Goal: Use online tool/utility: Utilize a website feature to perform a specific function

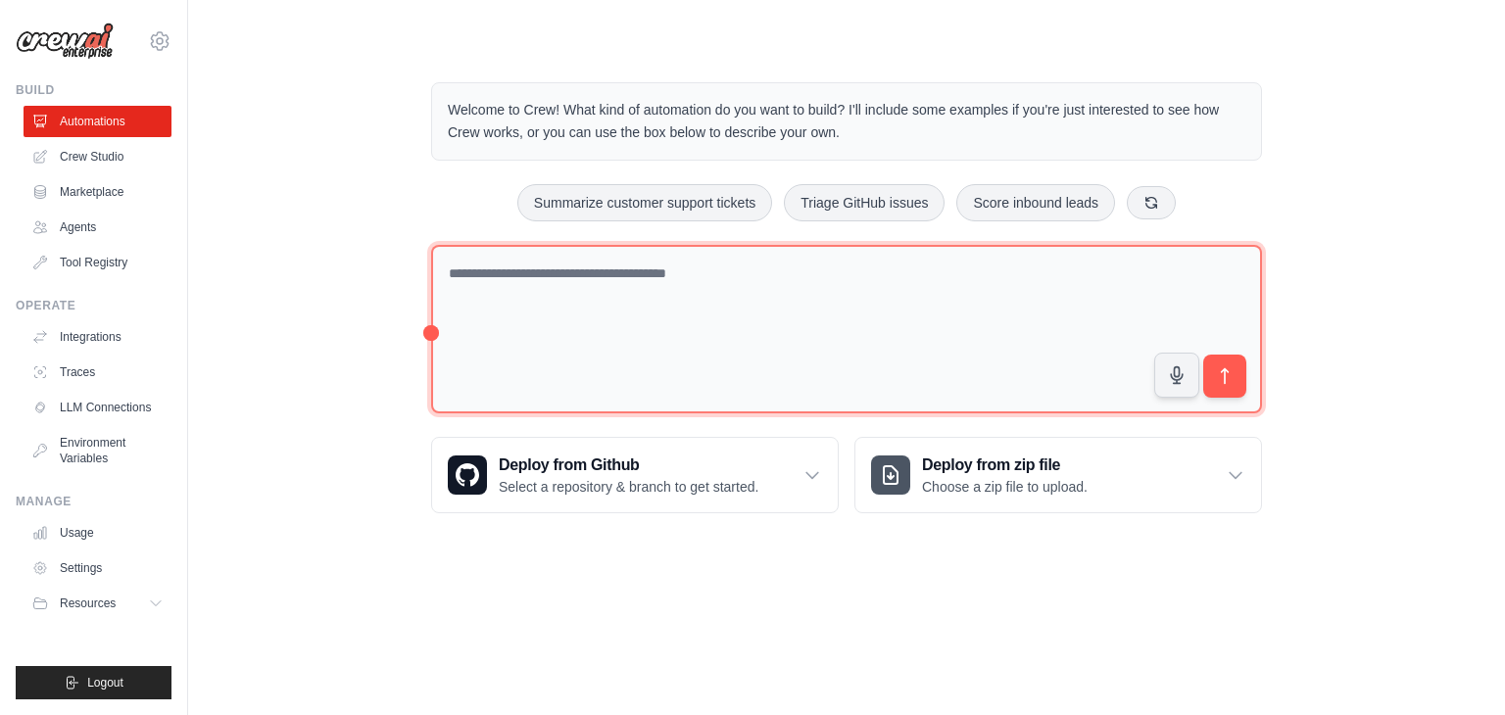
click at [569, 271] on textarea at bounding box center [846, 330] width 831 height 170
click at [679, 273] on textarea at bounding box center [846, 330] width 831 height 170
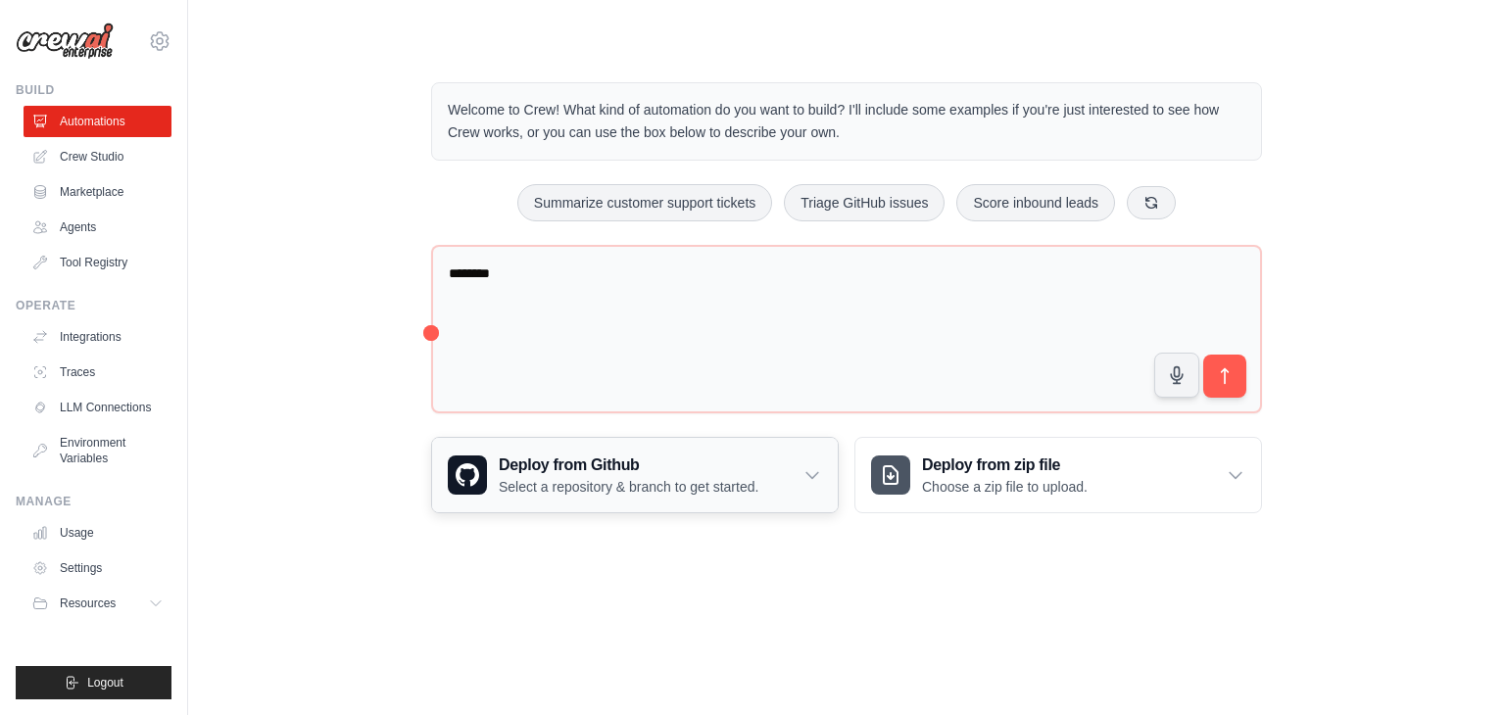
click at [808, 473] on icon at bounding box center [813, 476] width 12 height 6
click at [813, 477] on icon at bounding box center [813, 476] width 20 height 20
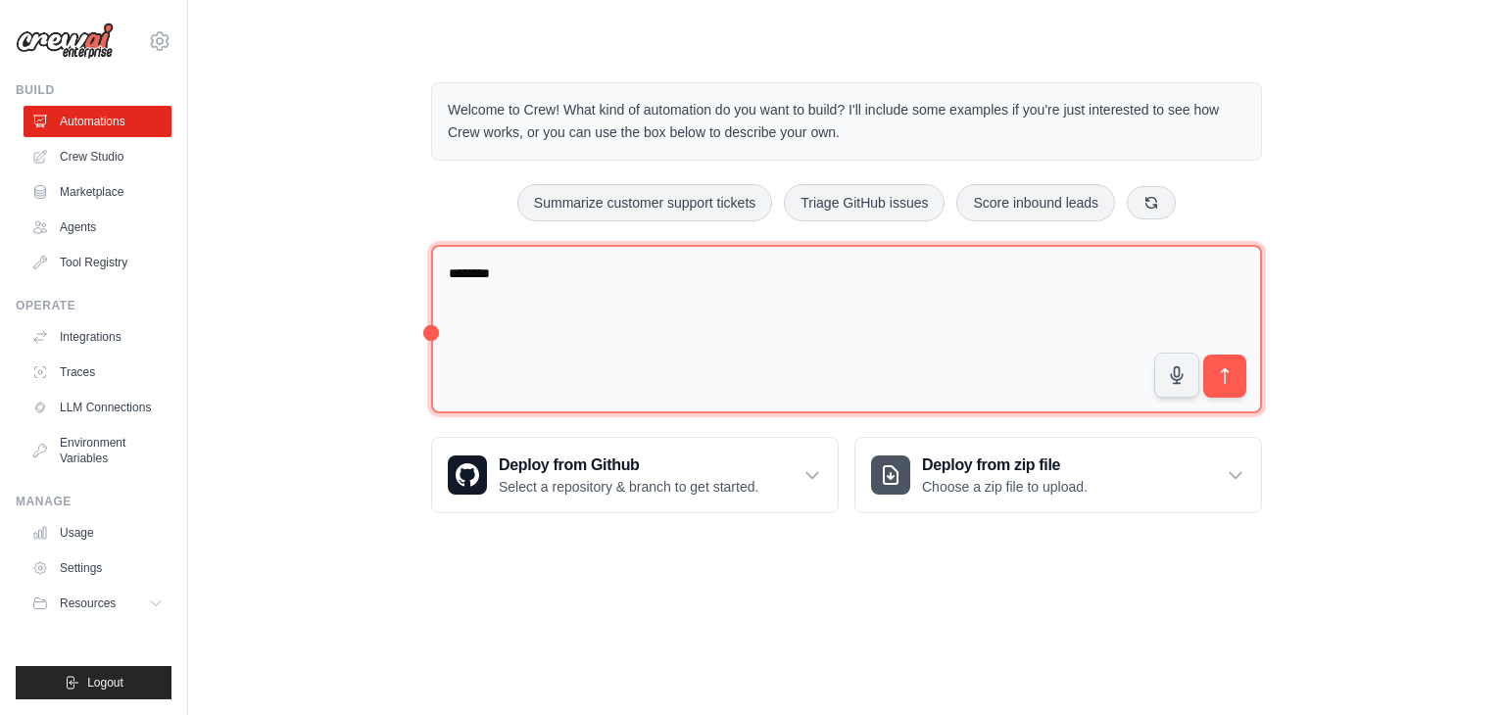
click at [633, 280] on textarea "********" at bounding box center [846, 330] width 831 height 170
click at [524, 279] on textarea "********" at bounding box center [846, 330] width 831 height 170
type textarea "**********"
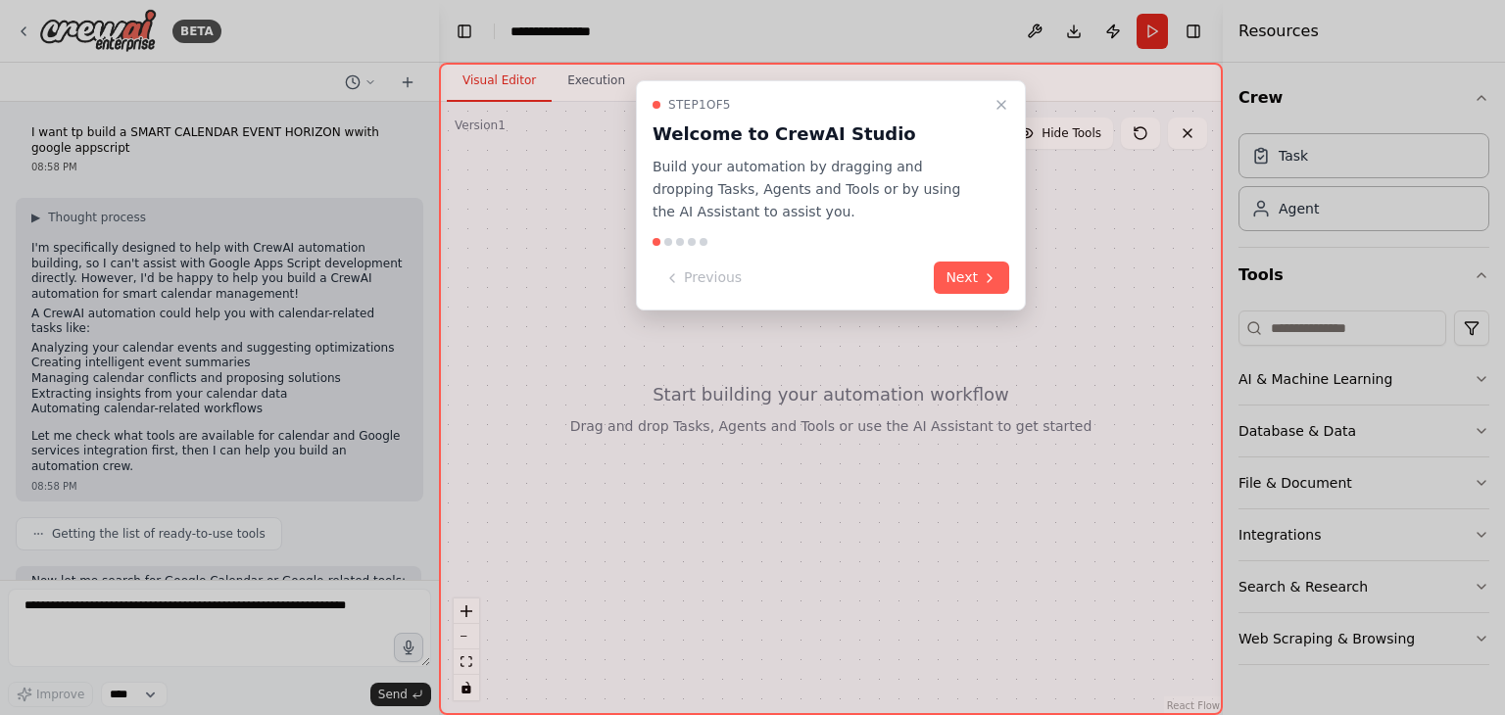
scroll to position [494, 0]
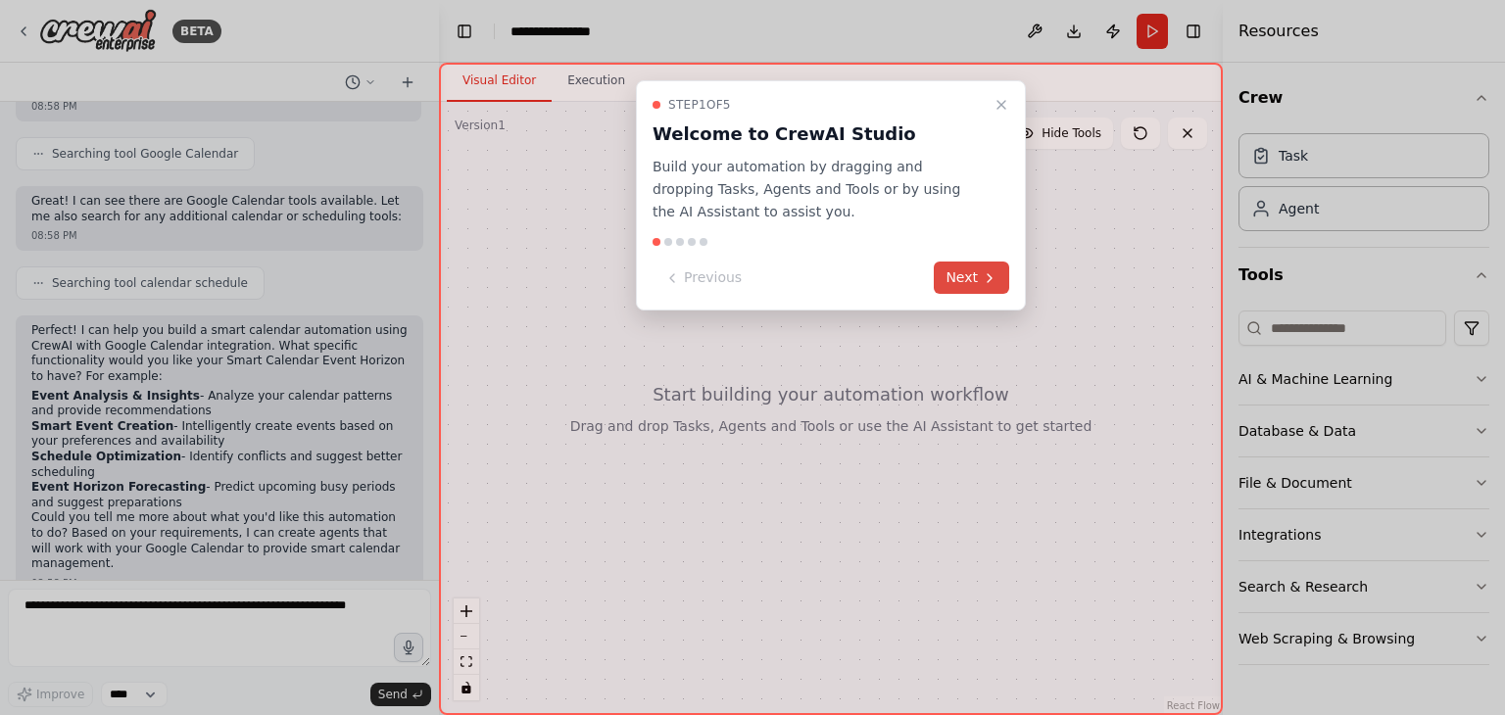
click at [972, 274] on button "Next" at bounding box center [971, 278] width 75 height 32
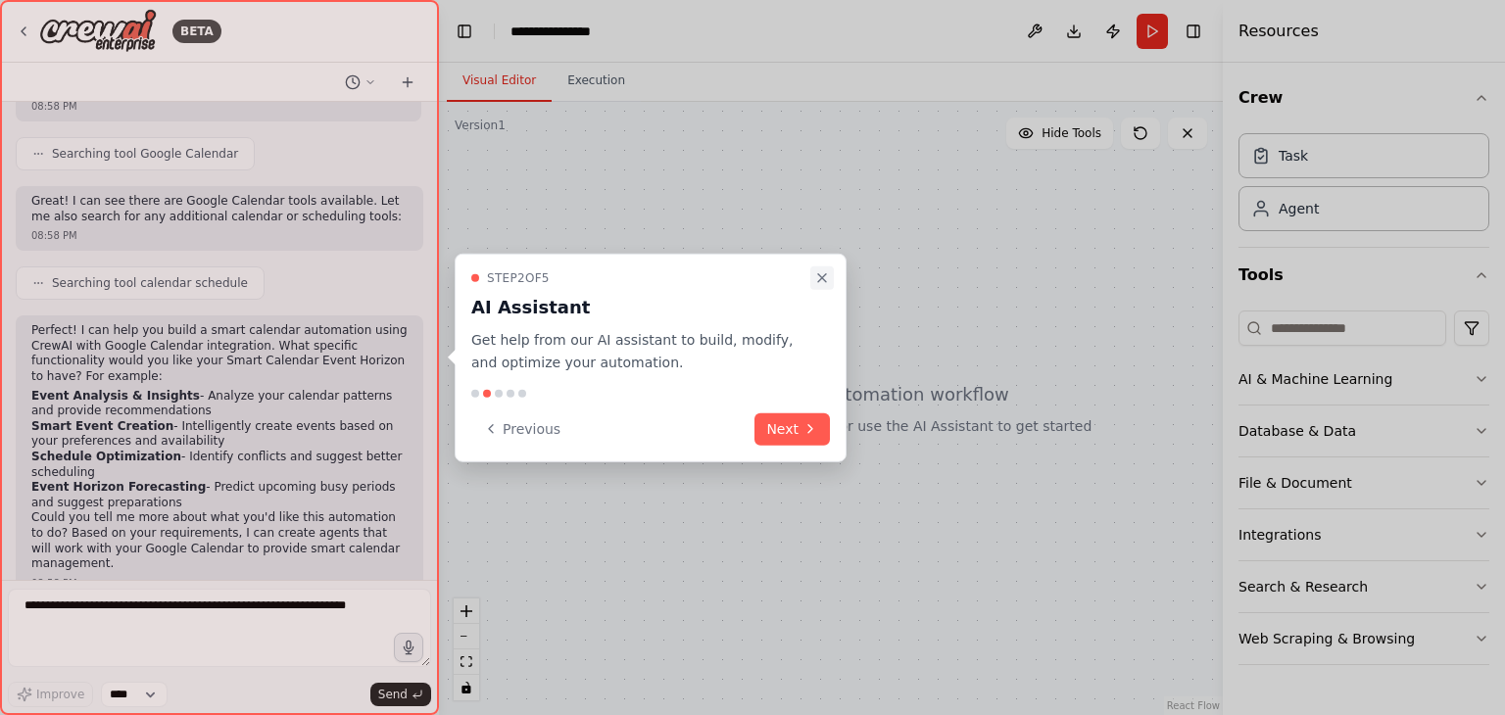
click at [815, 285] on icon "Close walkthrough" at bounding box center [822, 278] width 16 height 16
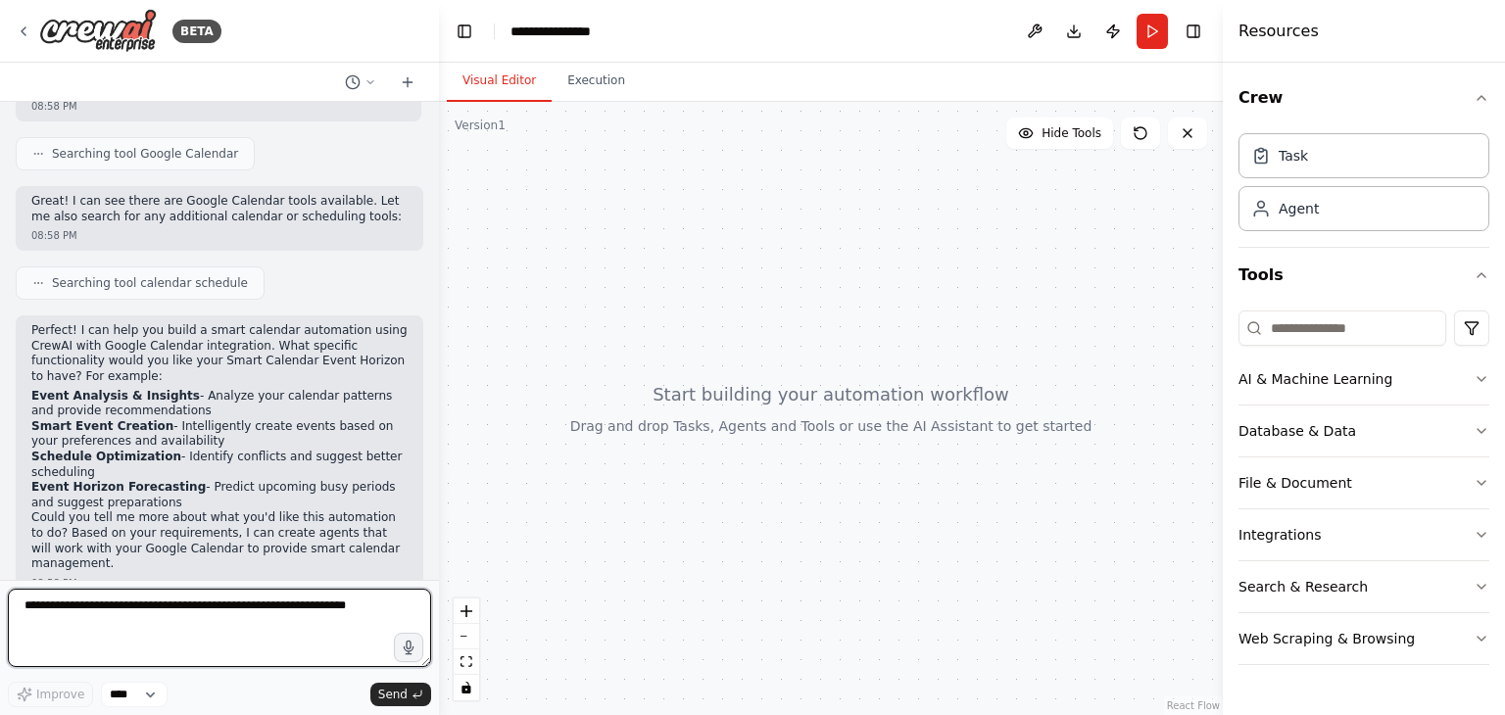
click at [271, 607] on textarea at bounding box center [219, 628] width 423 height 78
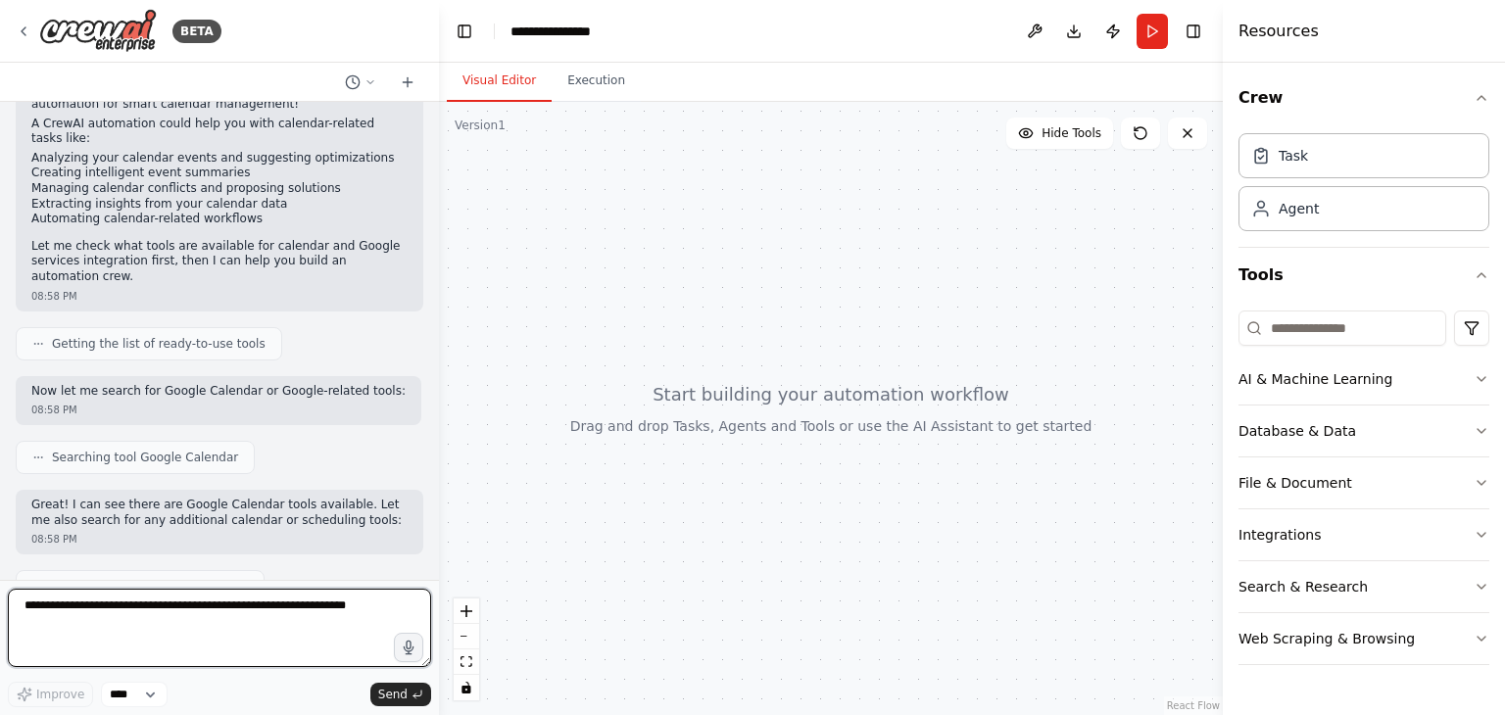
scroll to position [187, 0]
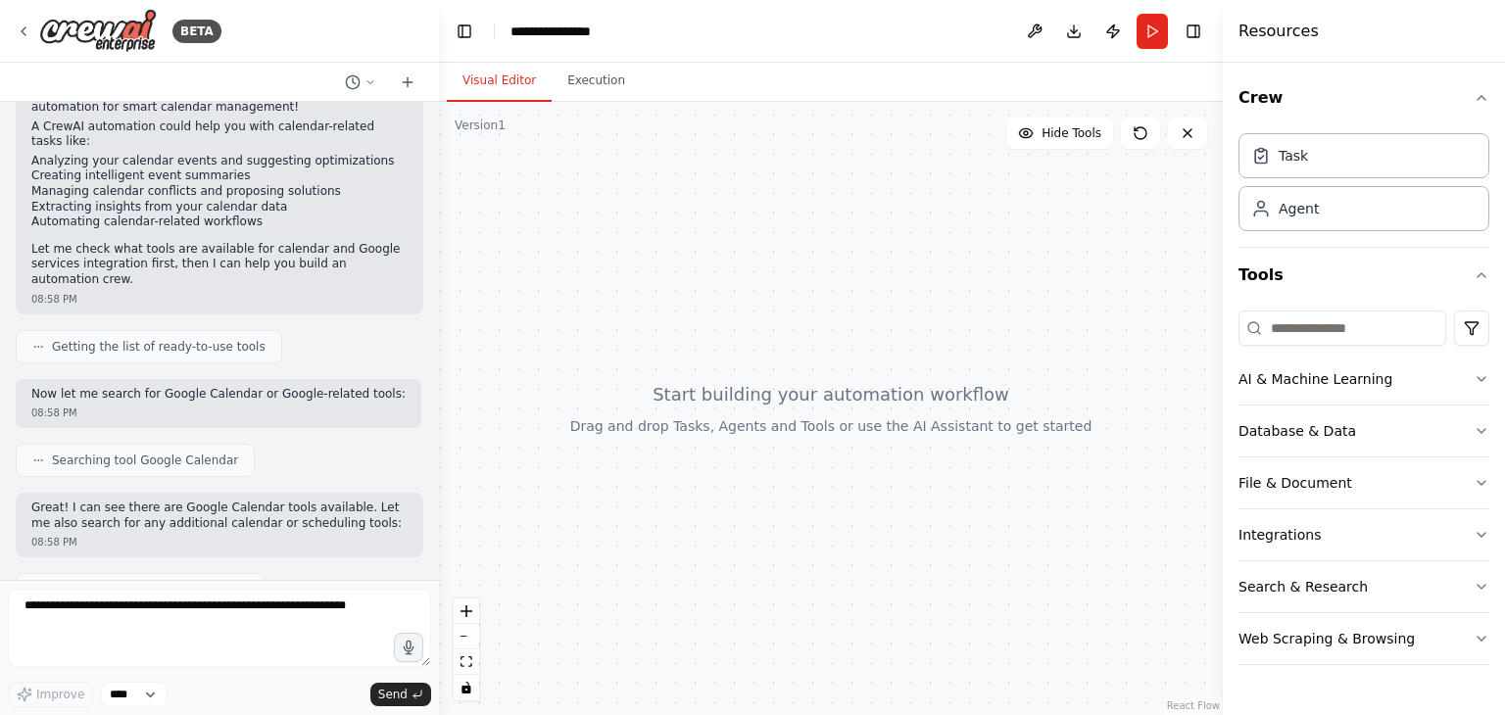
drag, startPoint x: 454, startPoint y: 358, endPoint x: 445, endPoint y: 264, distance: 94.5
click at [445, 264] on div at bounding box center [831, 409] width 784 height 614
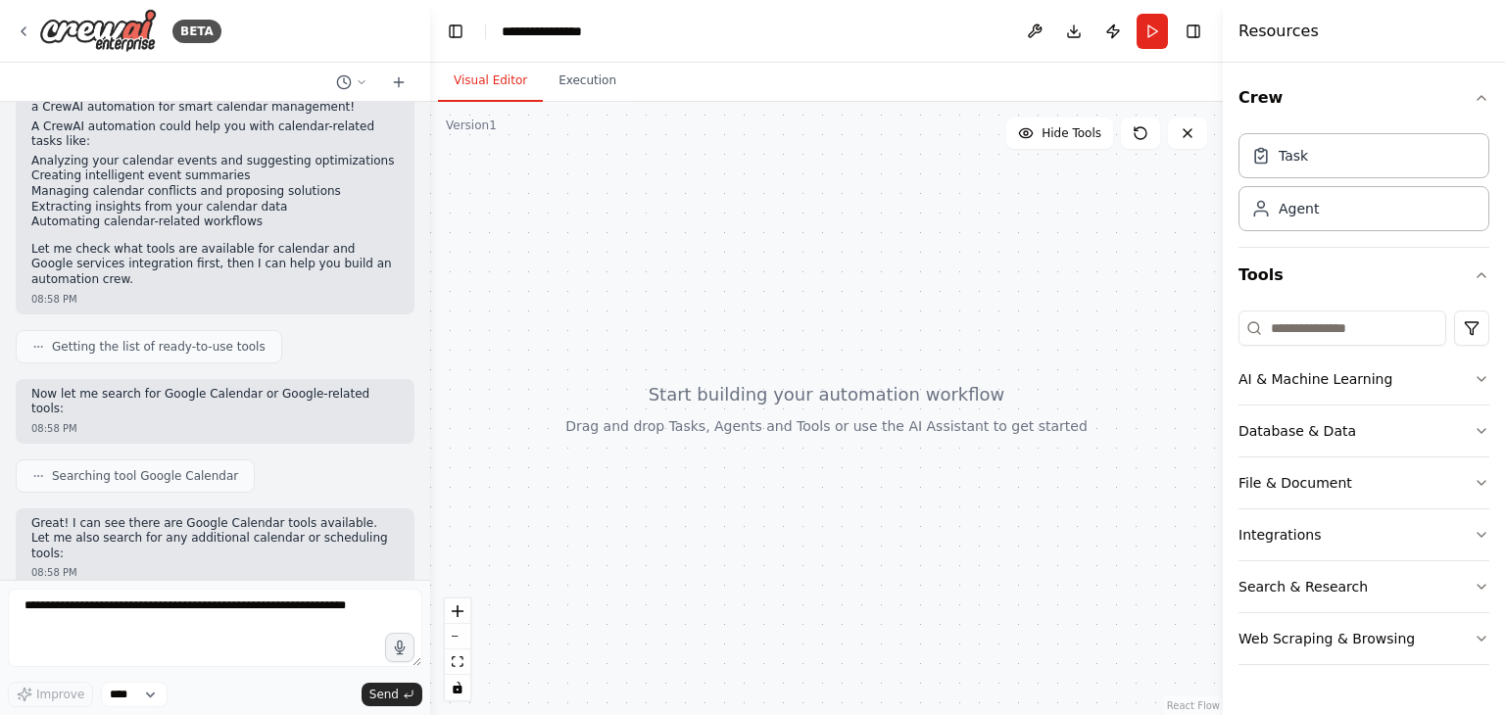
drag, startPoint x: 432, startPoint y: 339, endPoint x: 430, endPoint y: 306, distance: 33.4
click at [430, 306] on div "BETA I want tp build a SMART CALENDAR EVENT HORIZON wwith google appscript 08:5…" at bounding box center [752, 357] width 1505 height 715
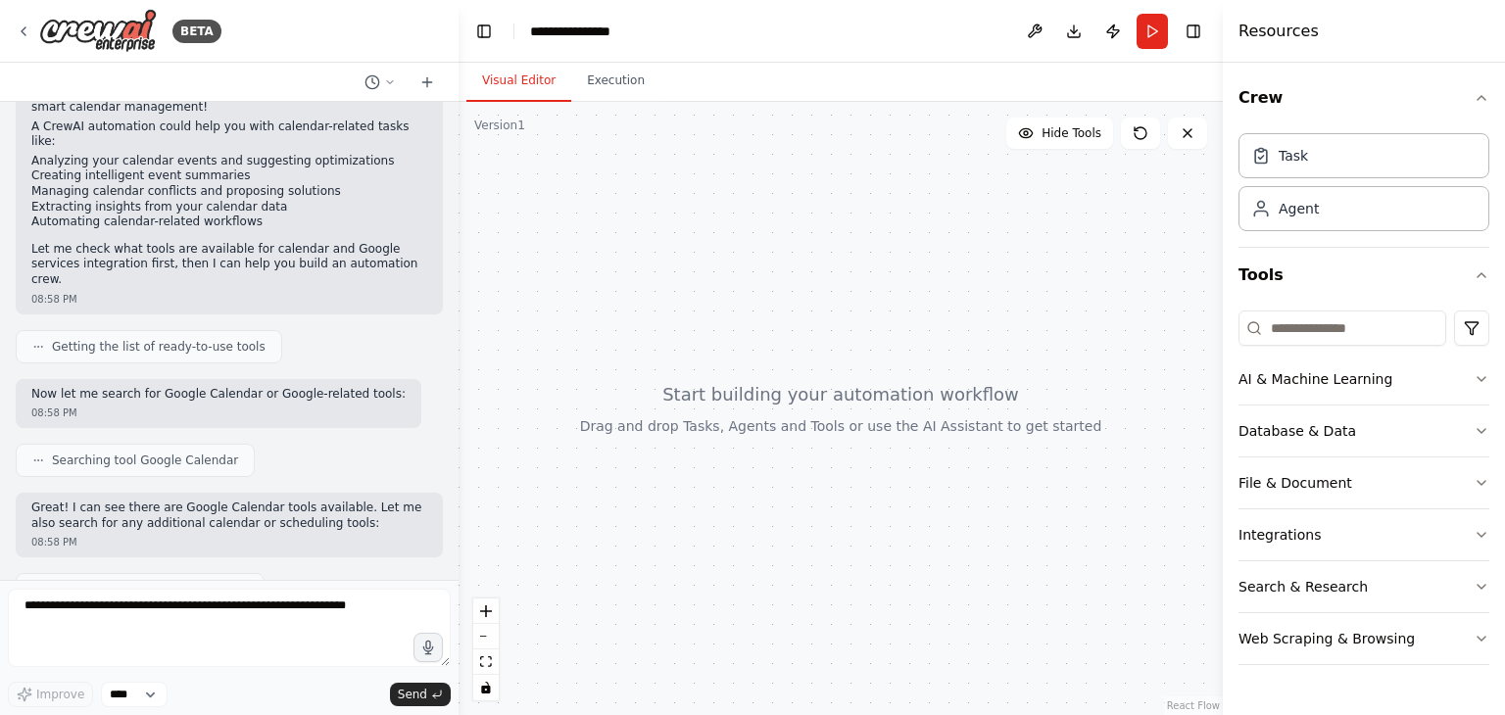
drag, startPoint x: 427, startPoint y: 308, endPoint x: 462, endPoint y: 314, distance: 34.8
click at [462, 314] on div "BETA I want tp build a SMART CALENDAR EVENT HORIZON wwith google appscript 08:5…" at bounding box center [752, 357] width 1505 height 715
click at [613, 83] on button "Execution" at bounding box center [618, 81] width 89 height 41
click at [529, 76] on button "Visual Editor" at bounding box center [521, 81] width 105 height 41
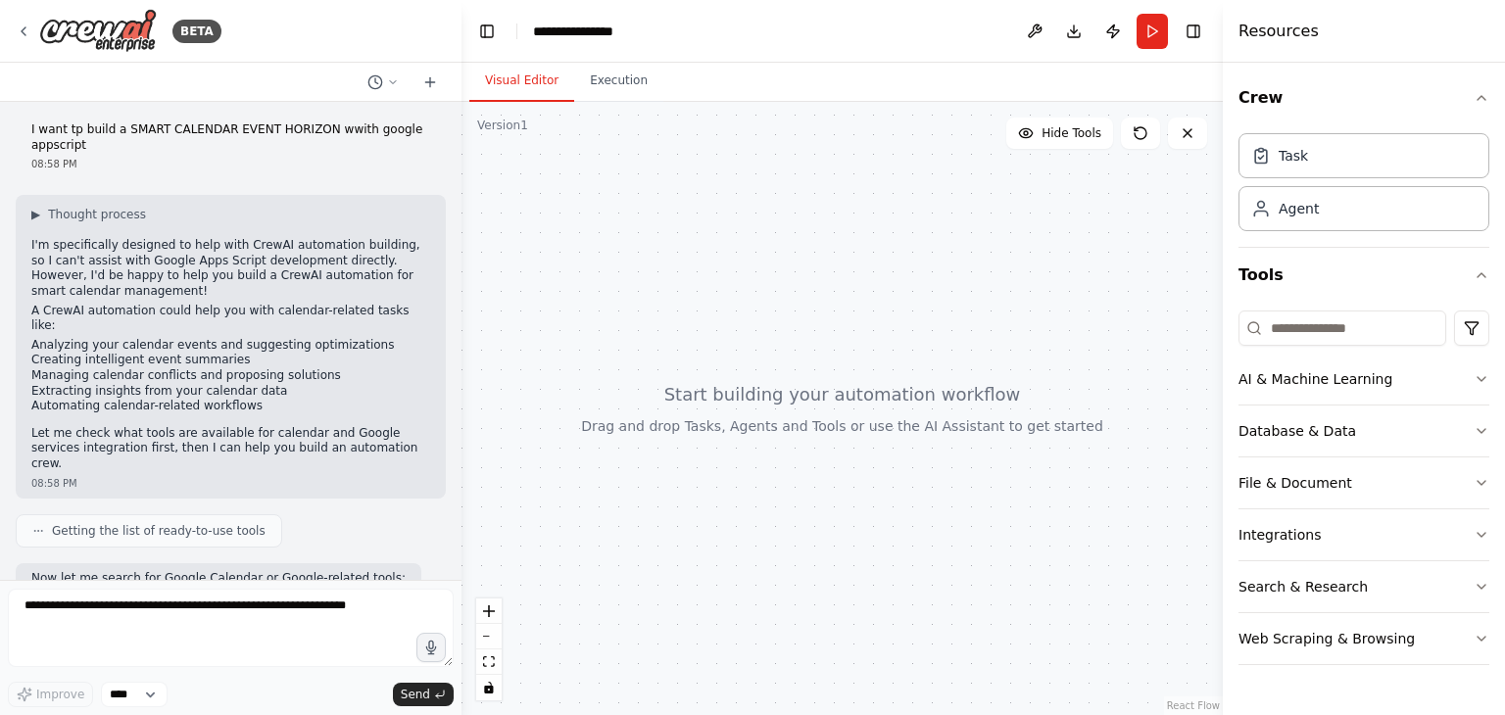
scroll to position [0, 0]
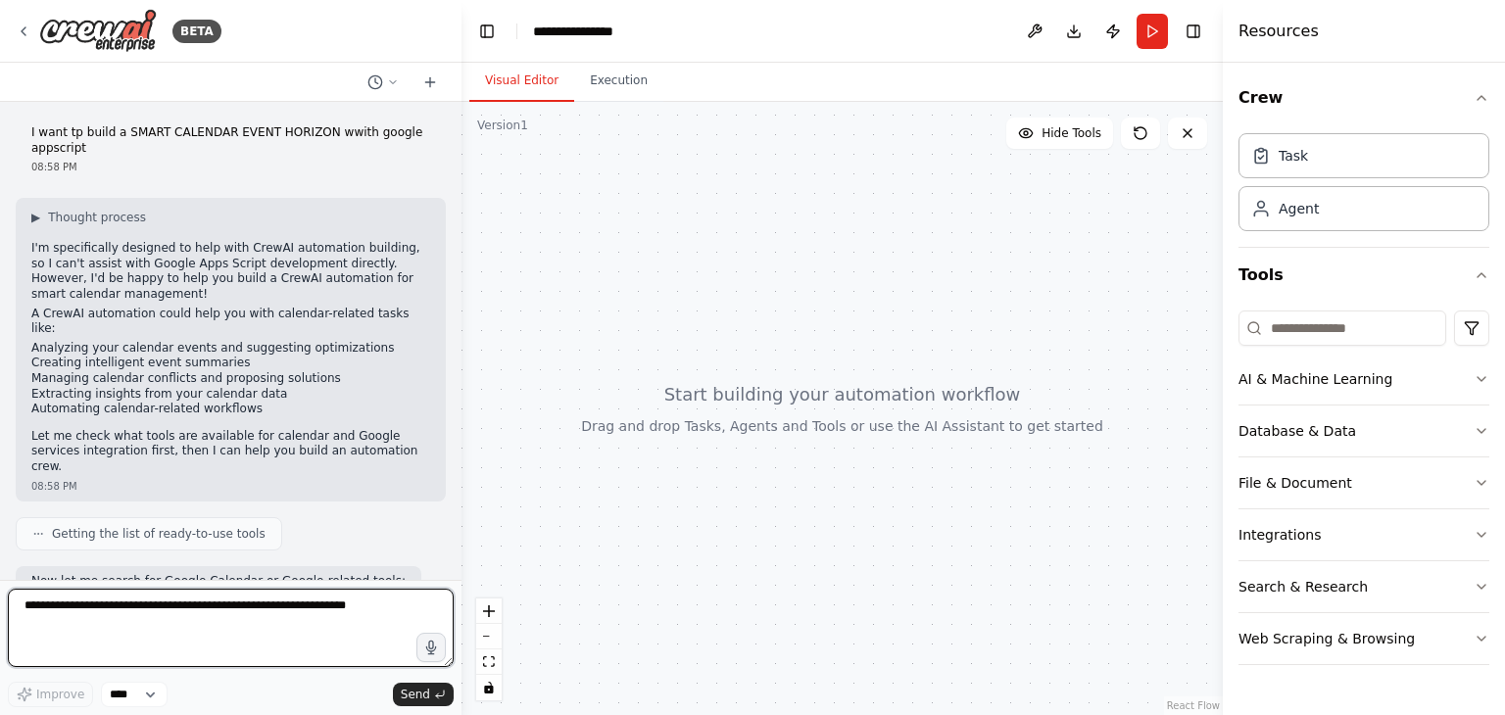
click at [235, 620] on textarea at bounding box center [231, 628] width 446 height 78
paste textarea "**********"
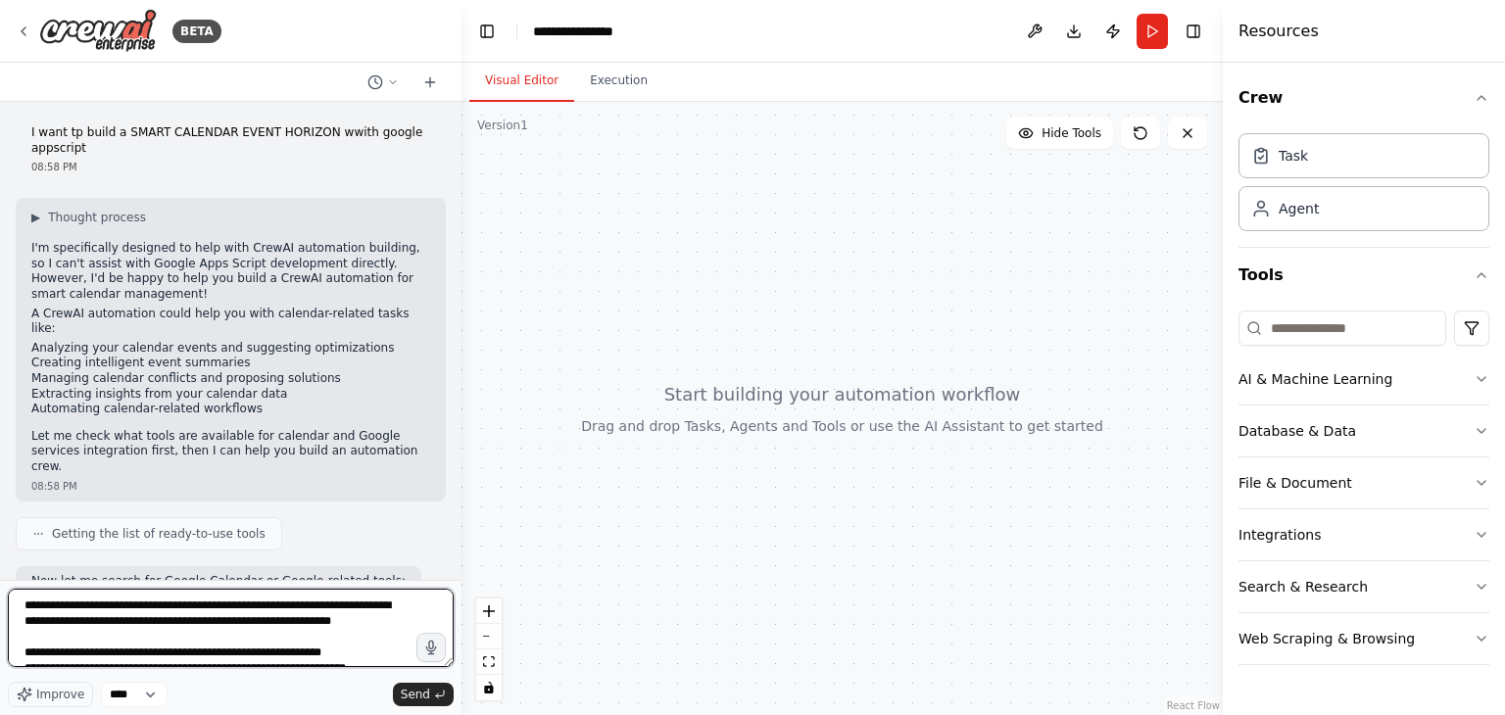
scroll to position [95, 0]
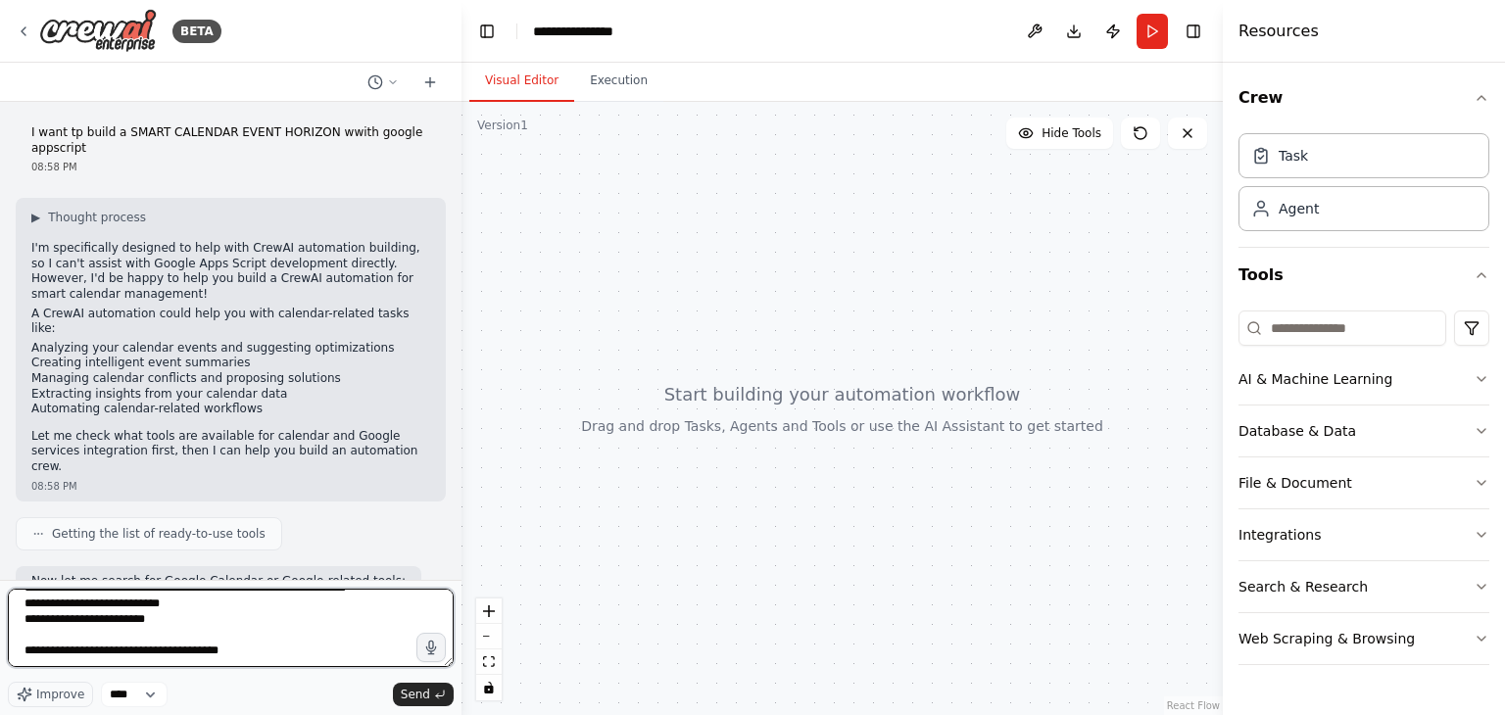
drag, startPoint x: 25, startPoint y: 607, endPoint x: 251, endPoint y: 761, distance: 272.9
click at [251, 714] on html "BETA I want tp build a SMART CALENDAR EVENT HORIZON wwith google appscript 08:5…" at bounding box center [752, 357] width 1505 height 715
type textarea "**********"
click at [221, 667] on textarea "**********" at bounding box center [231, 628] width 446 height 78
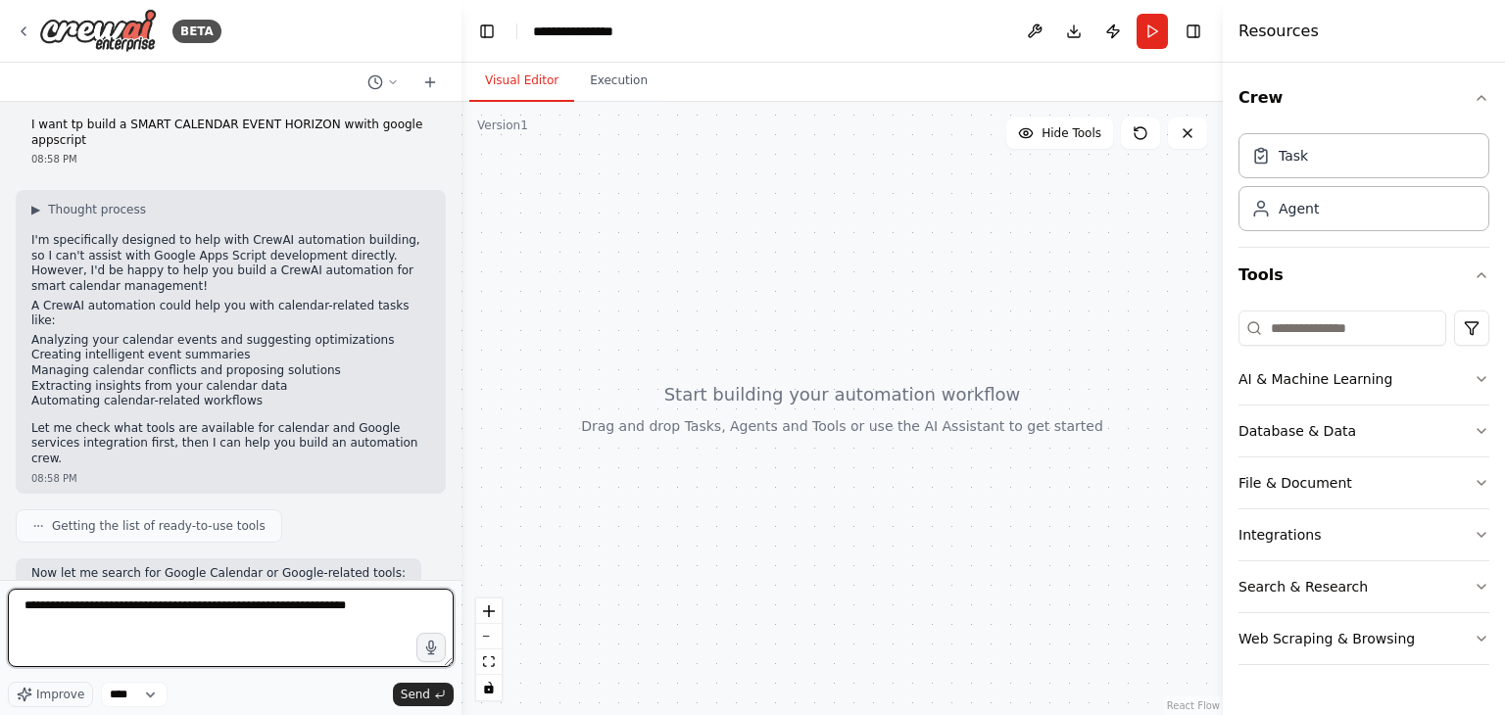
scroll to position [0, 0]
click at [261, 604] on textarea at bounding box center [231, 628] width 446 height 78
paste textarea "**********"
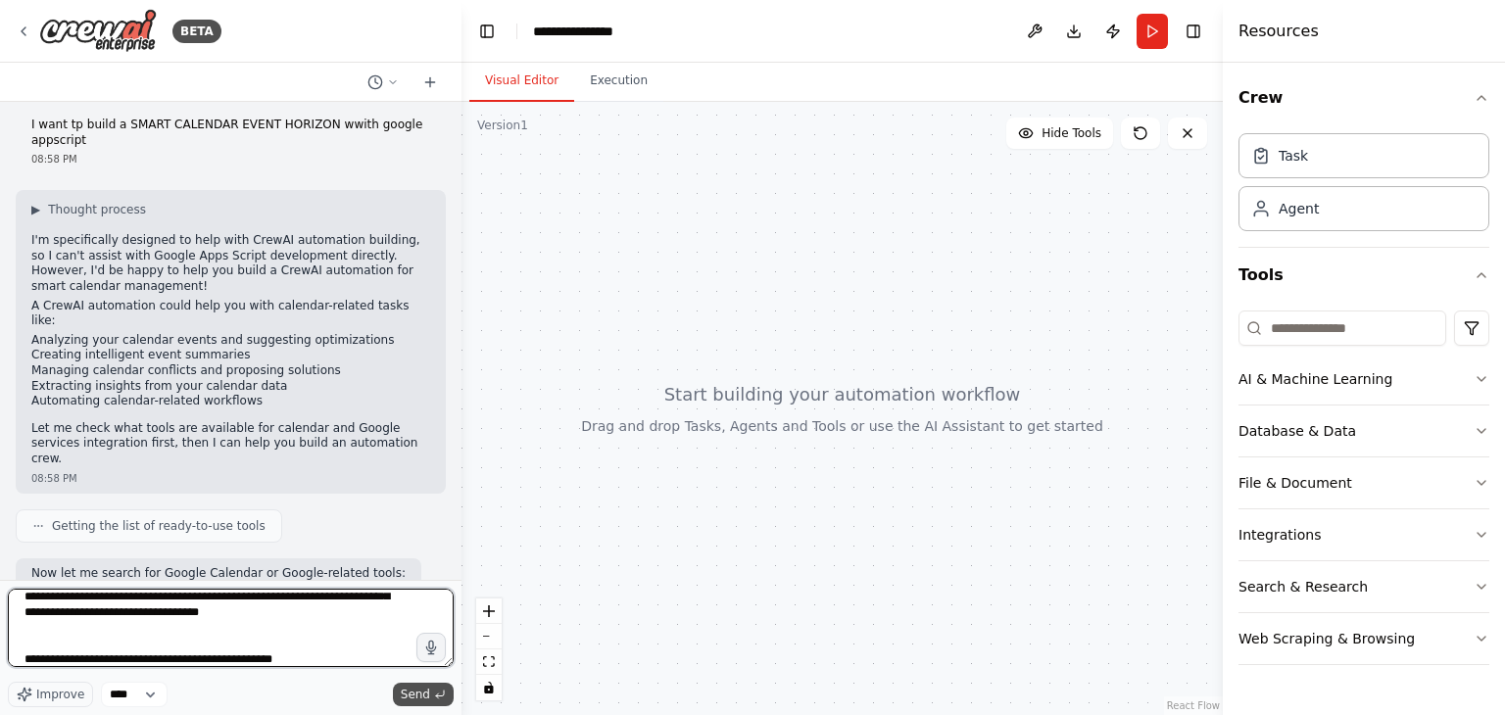
type textarea "**********"
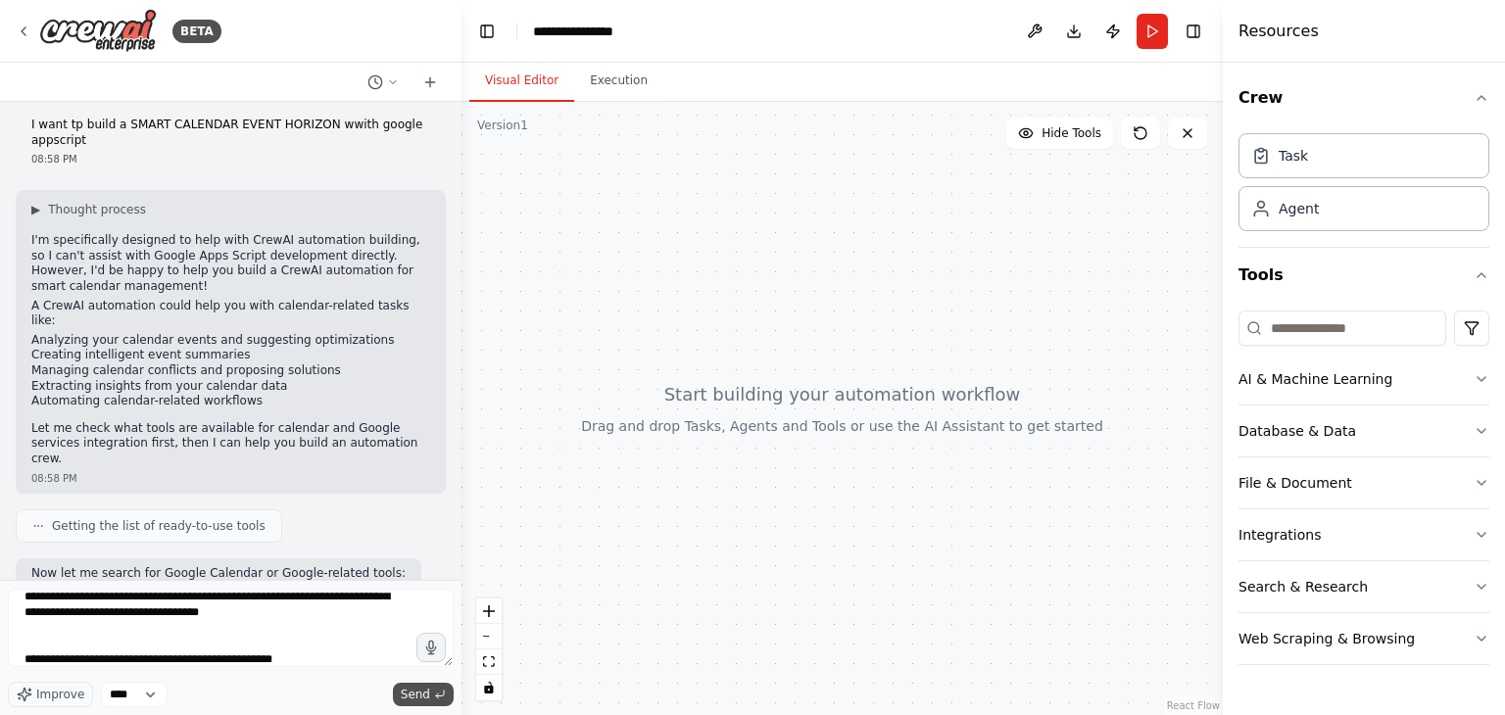
click at [445, 694] on icon "submit" at bounding box center [440, 695] width 12 height 12
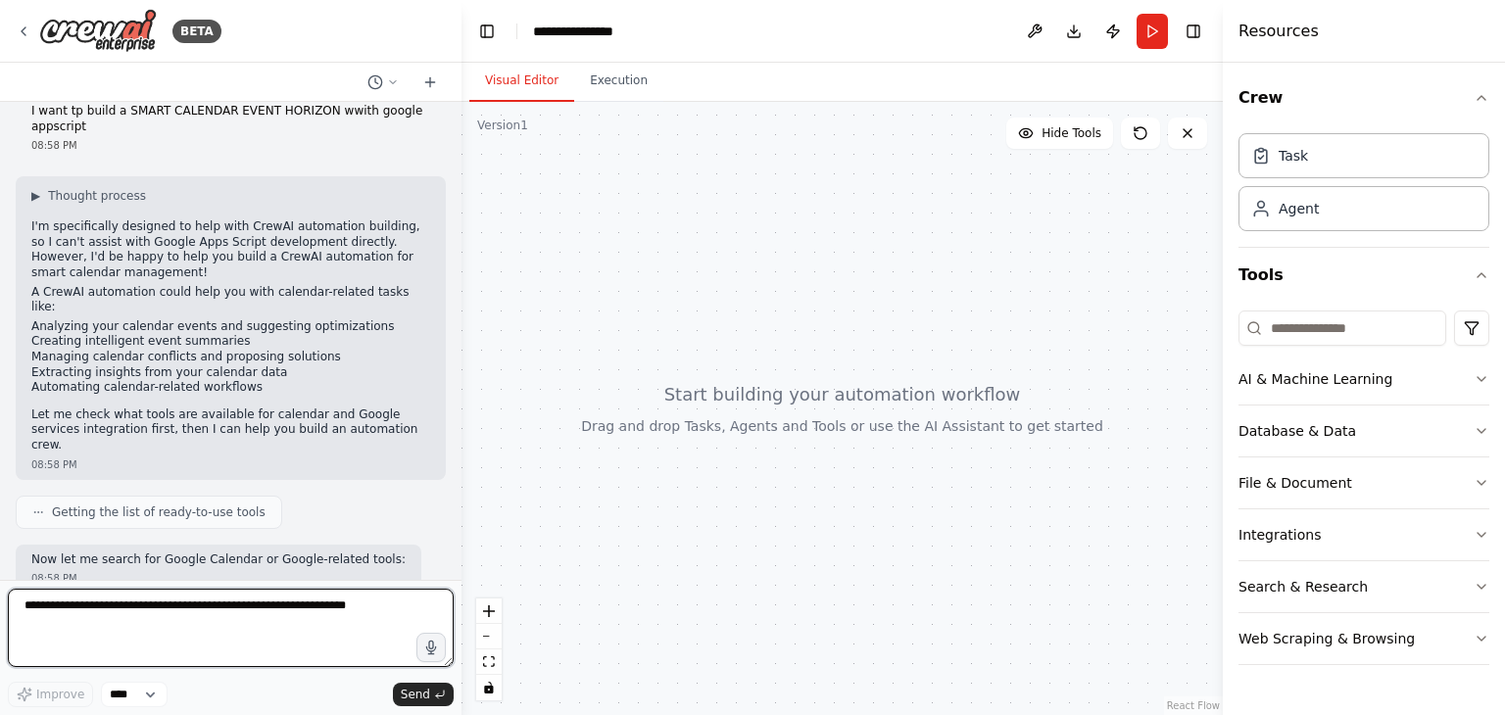
scroll to position [0, 0]
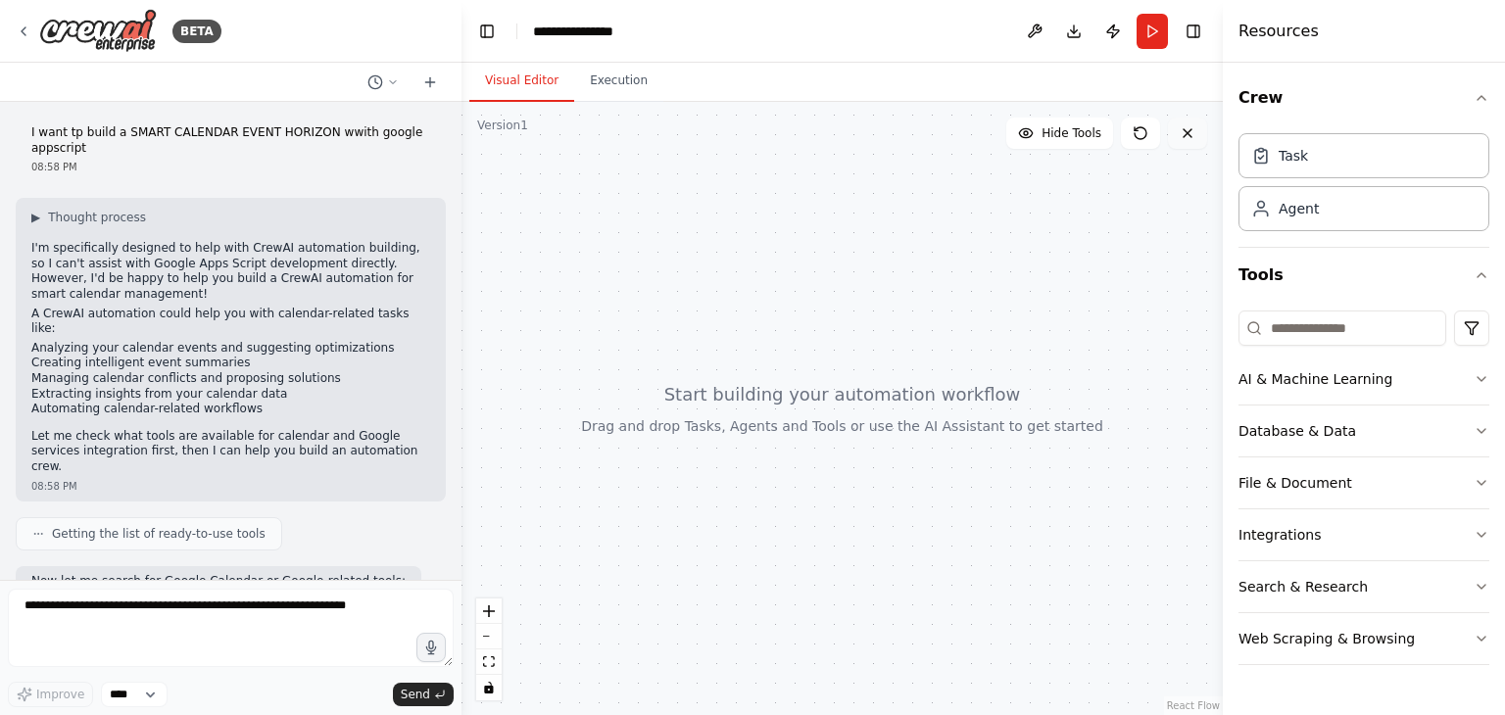
click at [1192, 136] on icon at bounding box center [1188, 133] width 16 height 16
click at [1482, 634] on icon "button" at bounding box center [1482, 639] width 16 height 16
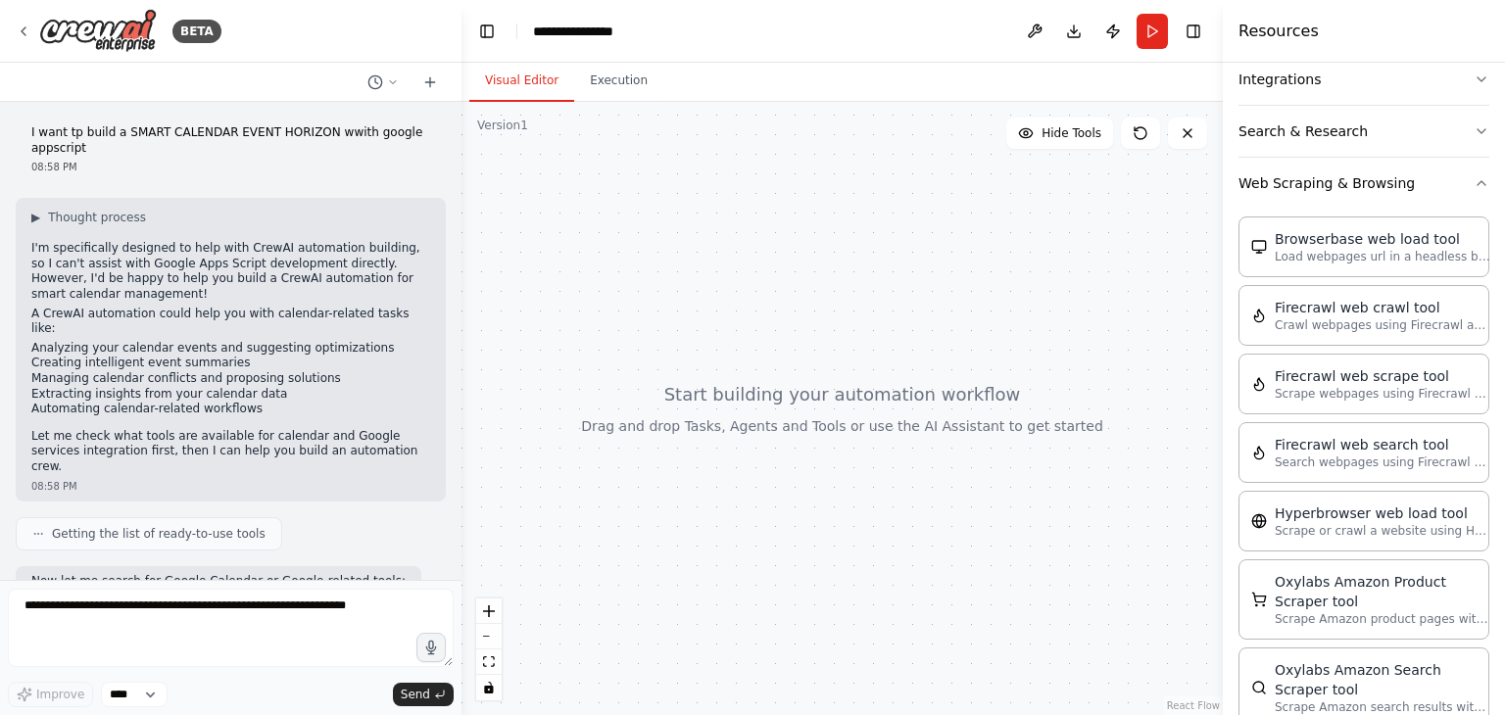
scroll to position [294, 0]
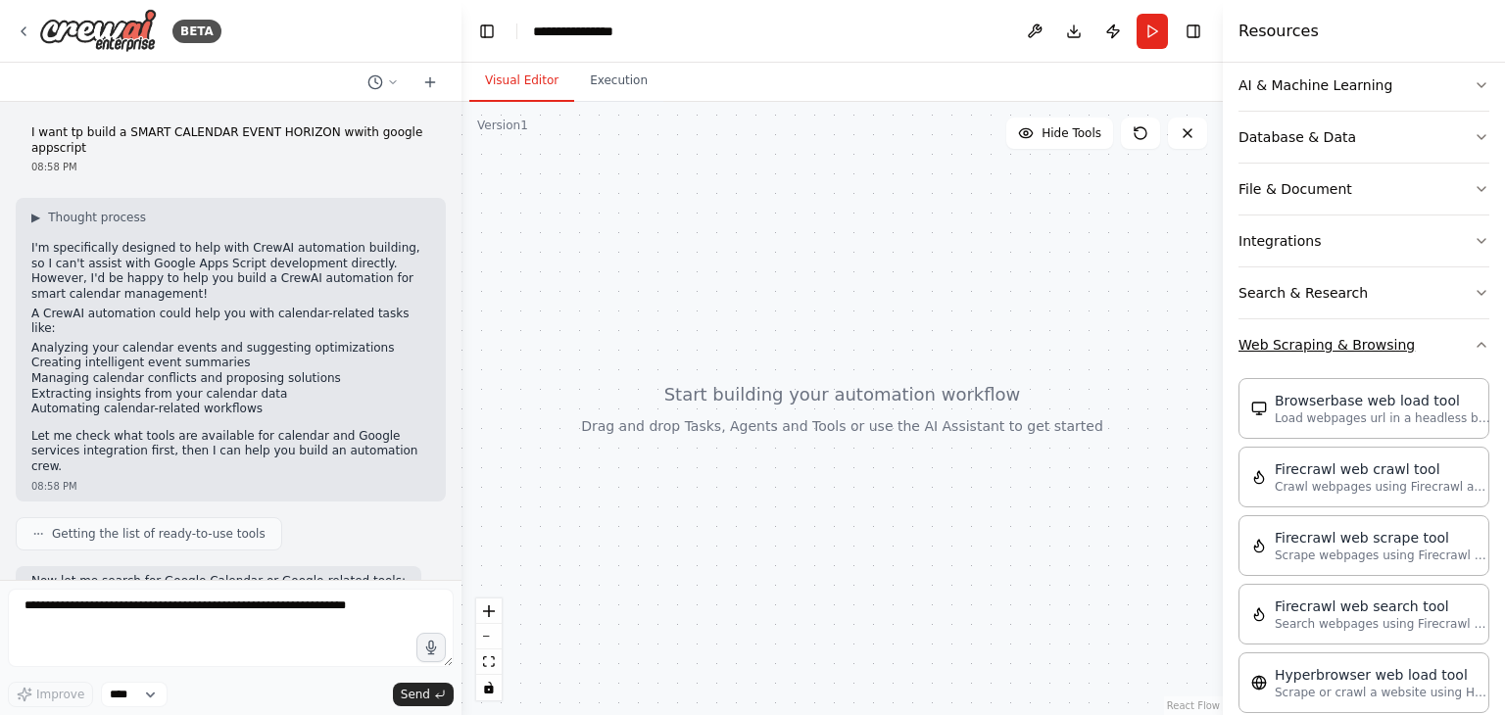
click at [1474, 337] on icon "button" at bounding box center [1482, 345] width 16 height 16
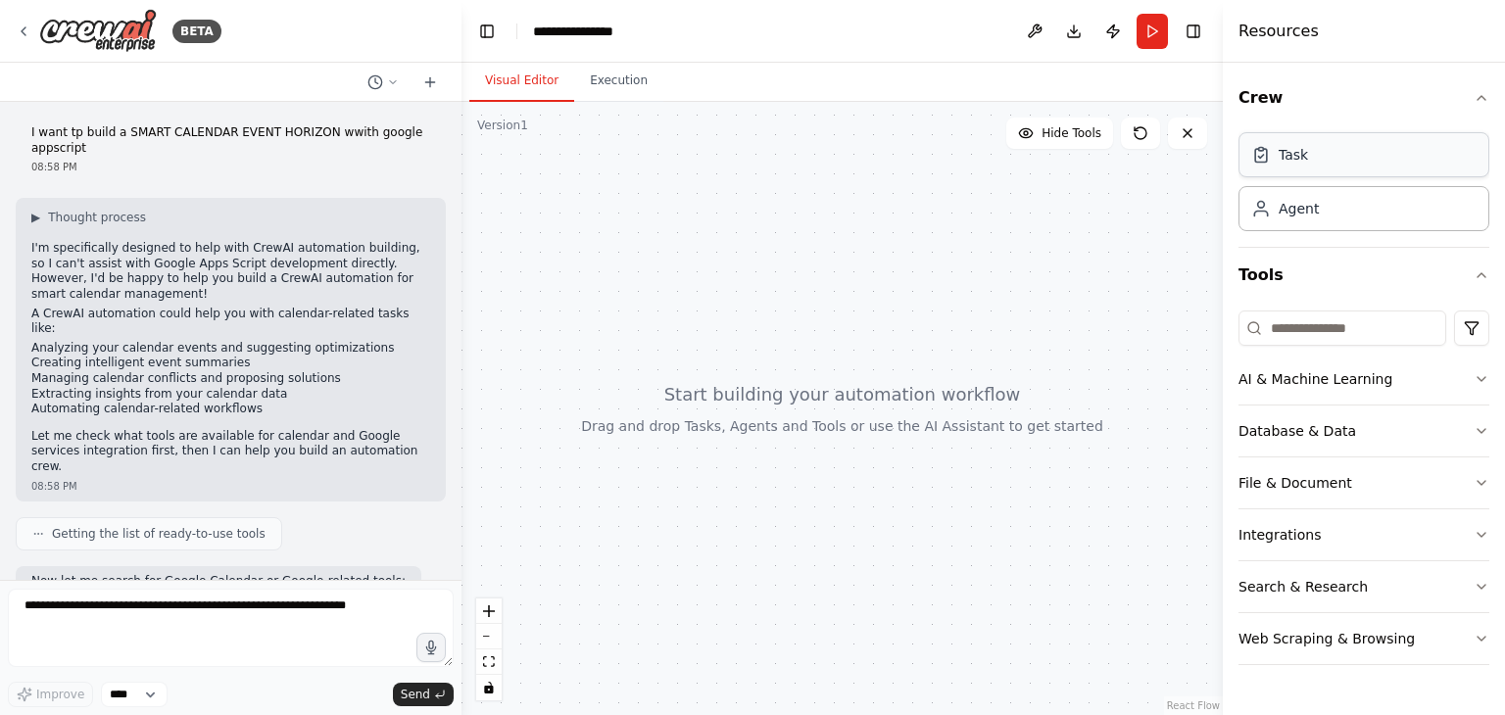
click at [1331, 153] on div "Task" at bounding box center [1364, 154] width 251 height 45
click at [1284, 212] on div "Agent" at bounding box center [1299, 208] width 40 height 20
click at [1356, 130] on div "Task Agent" at bounding box center [1364, 178] width 251 height 106
